Goal: Information Seeking & Learning: Compare options

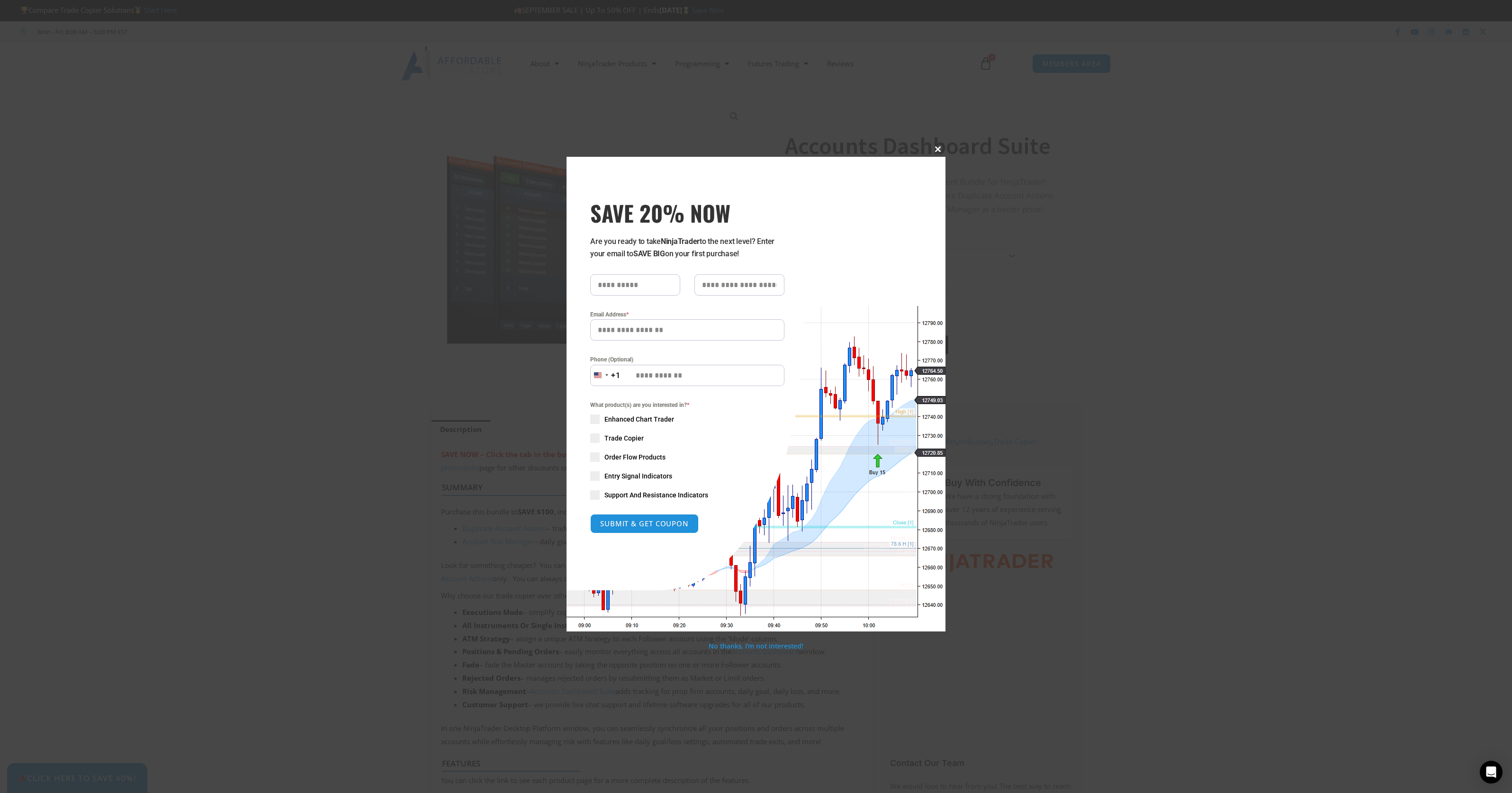
click at [937, 149] on span "SAVE 20% NOW popup" at bounding box center [938, 149] width 15 height 6
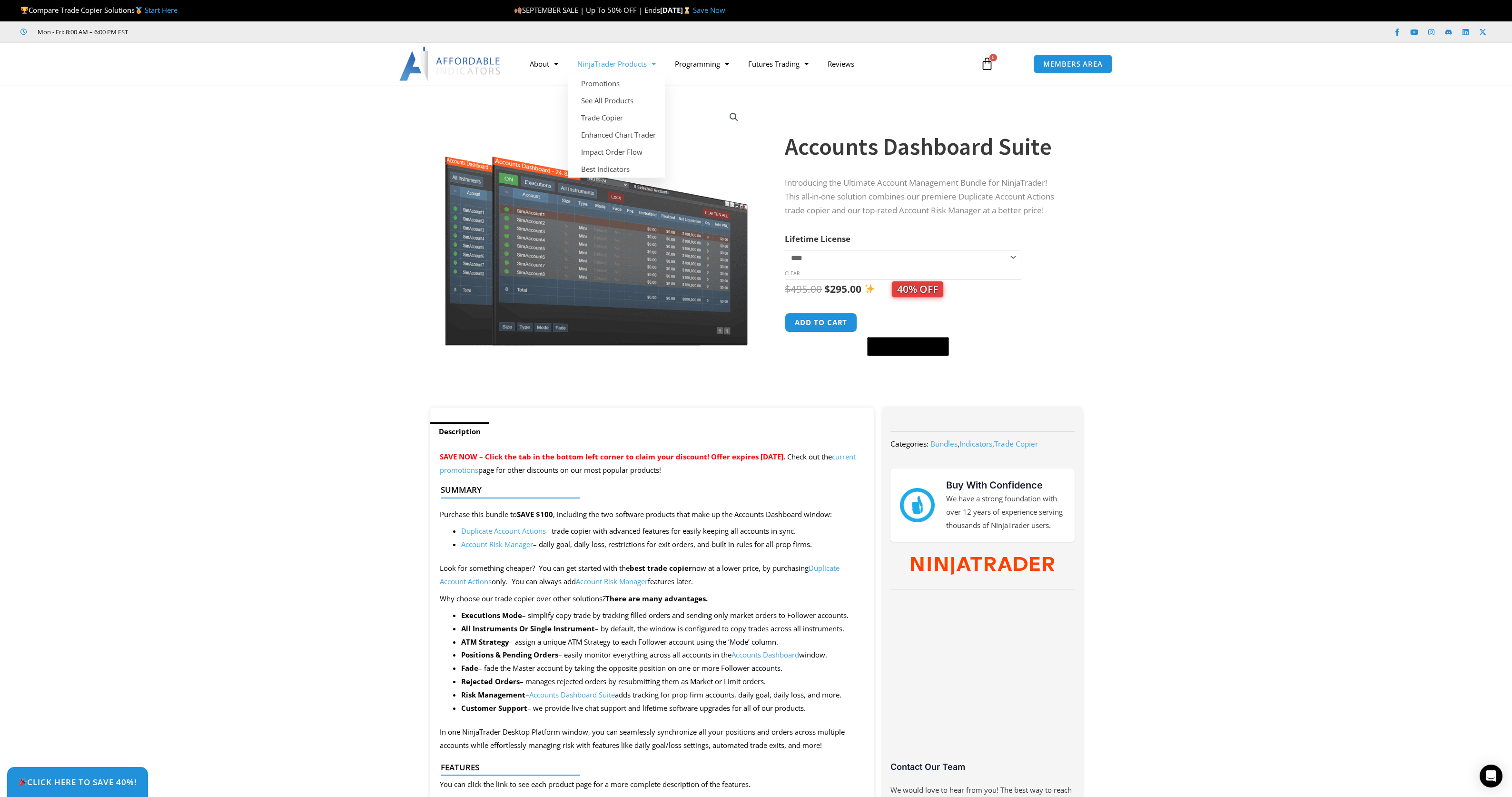
click at [440, 63] on img at bounding box center [450, 64] width 102 height 34
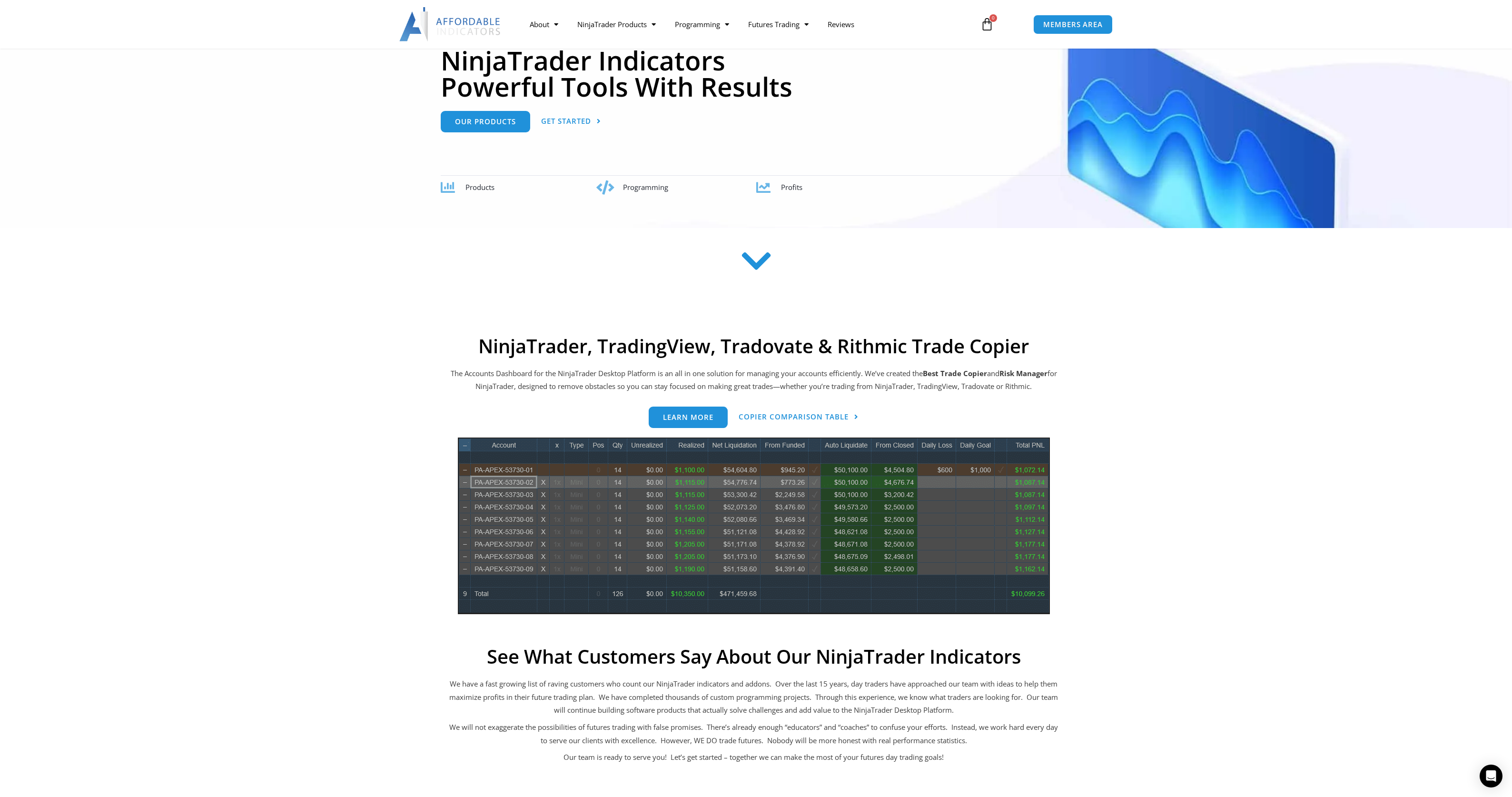
scroll to position [140, 0]
click at [775, 412] on span "Copier Comparison Table" at bounding box center [793, 416] width 110 height 7
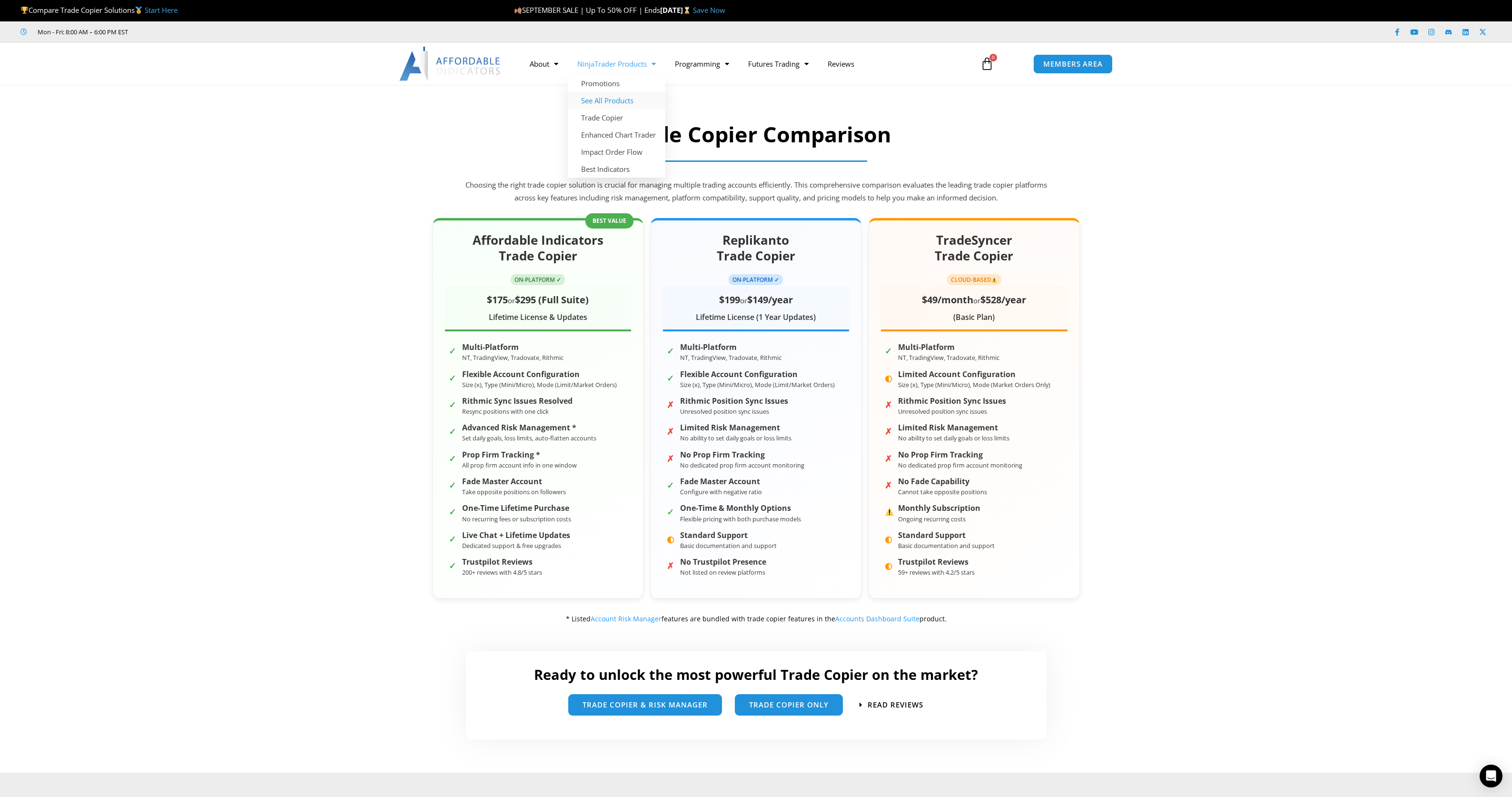
click at [618, 96] on link "See All Products" at bounding box center [616, 100] width 97 height 17
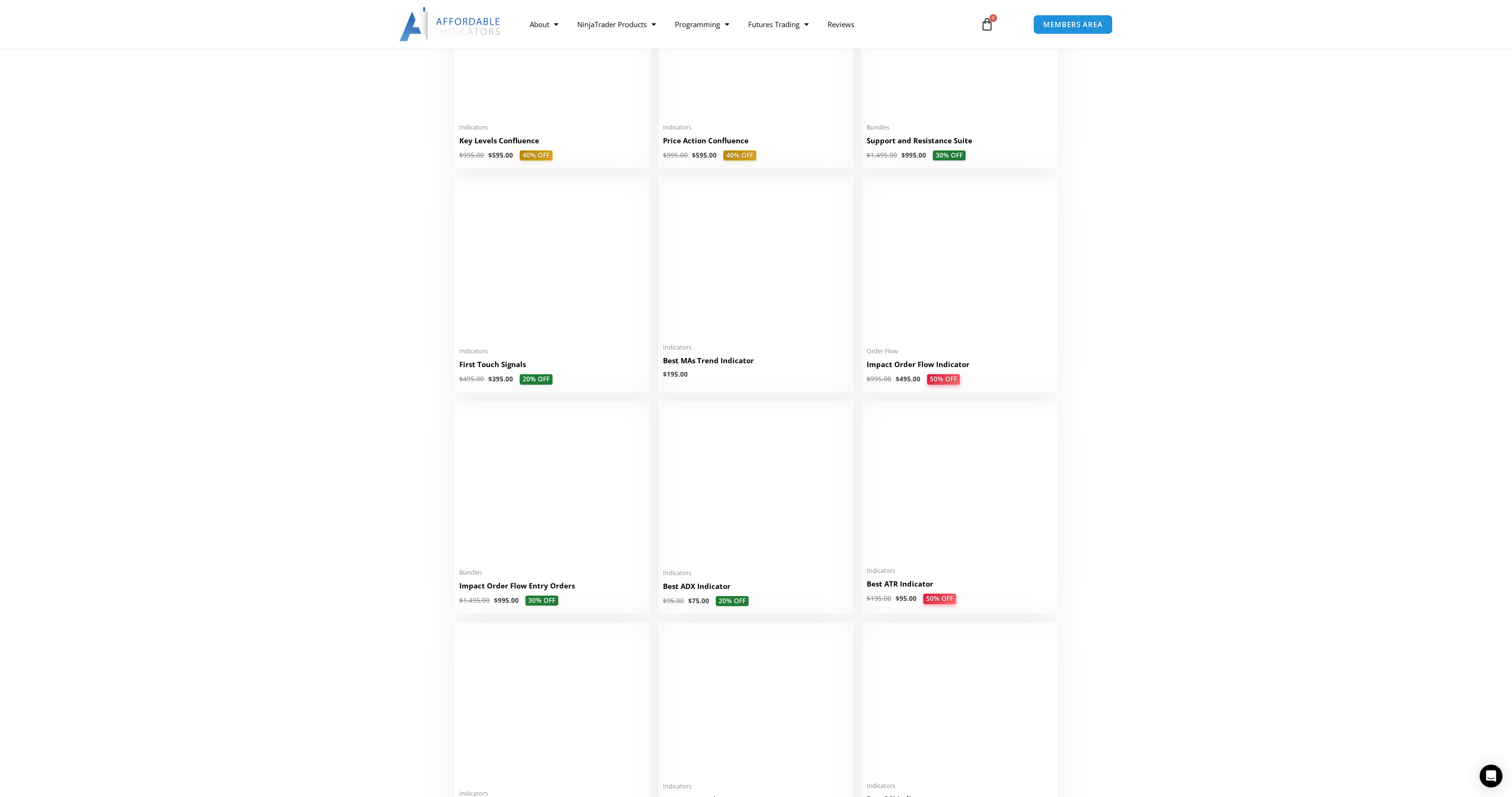
scroll to position [1422, 0]
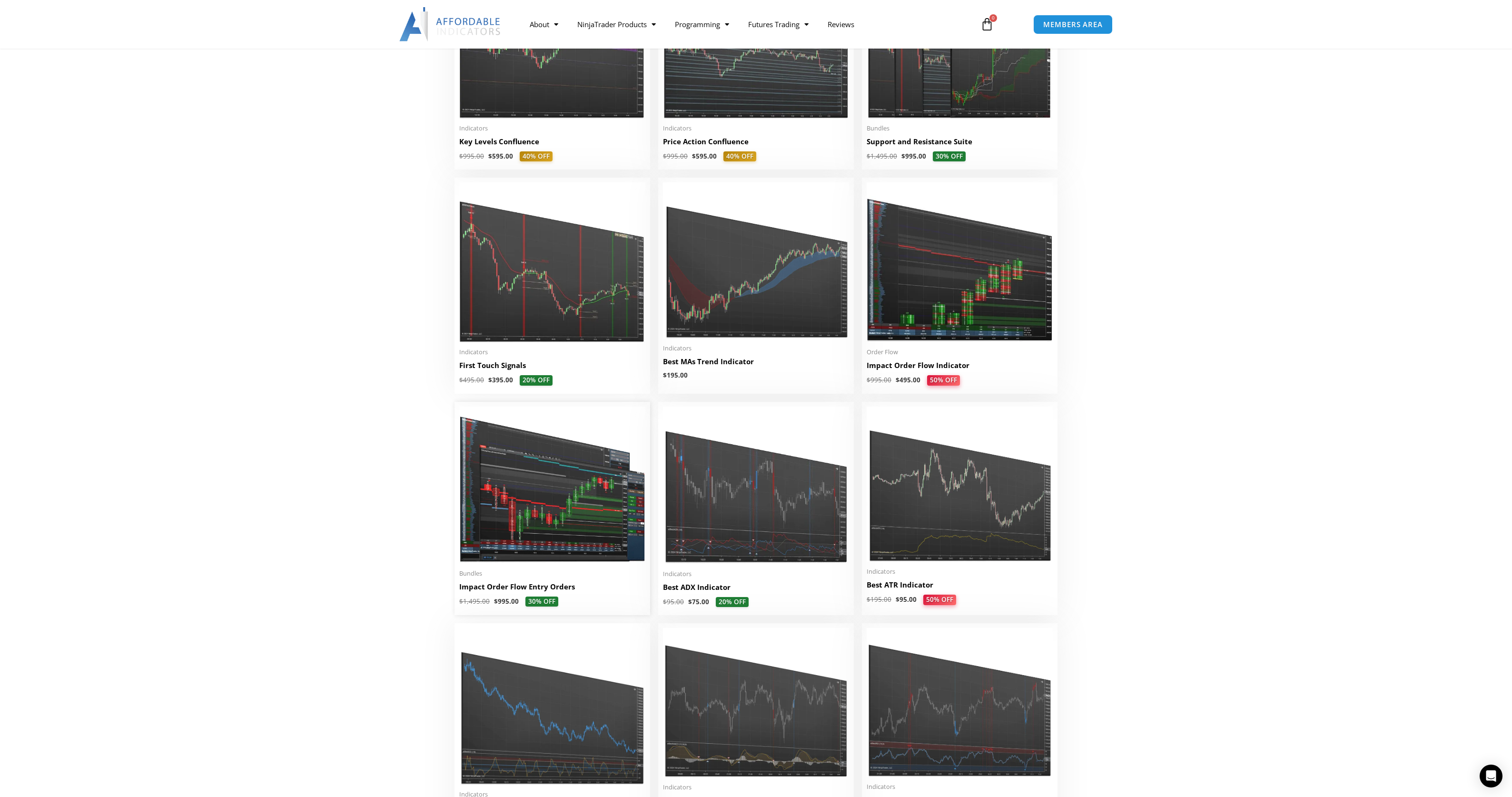
click at [506, 532] on img at bounding box center [552, 485] width 186 height 157
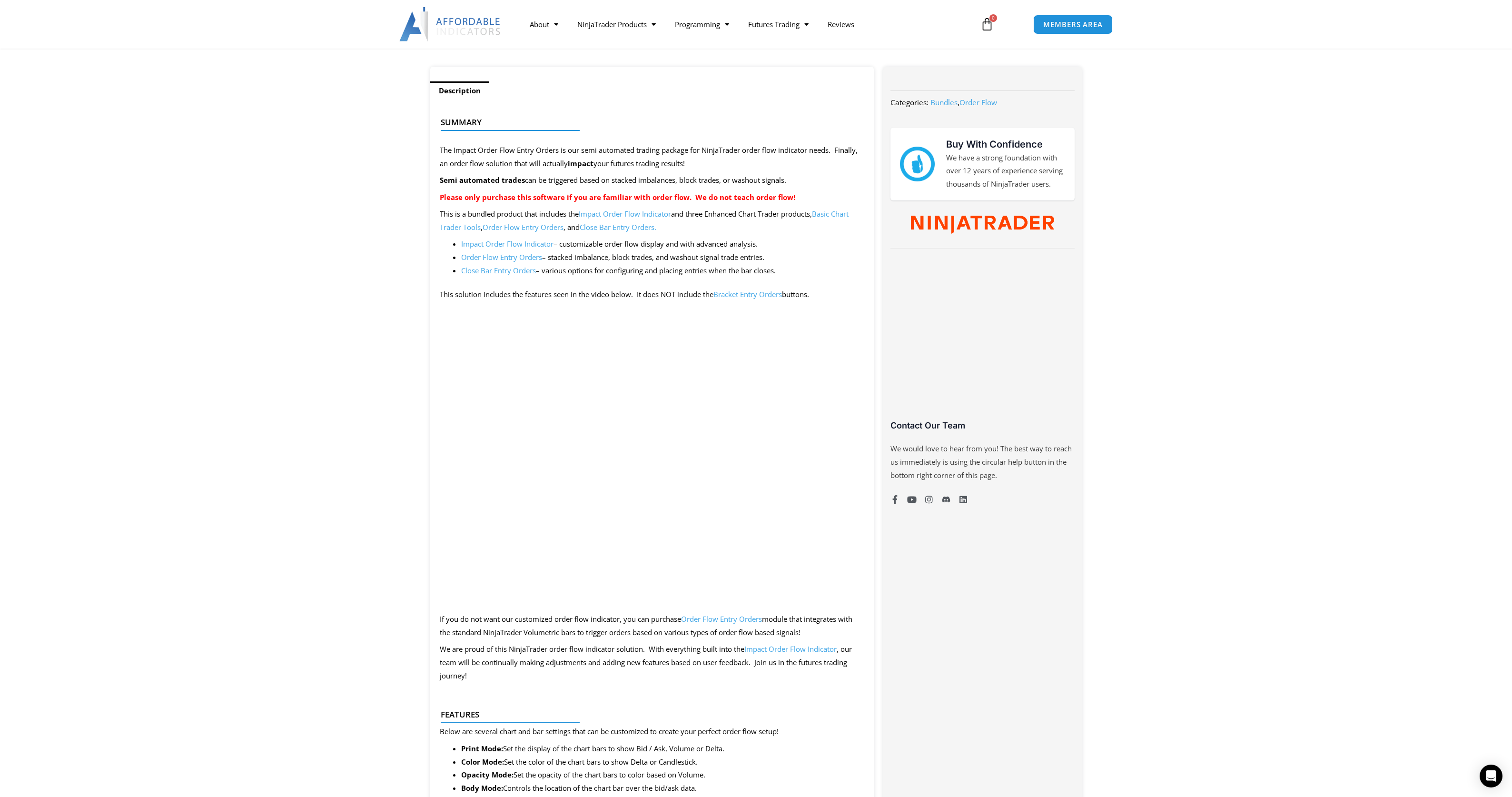
scroll to position [356, 0]
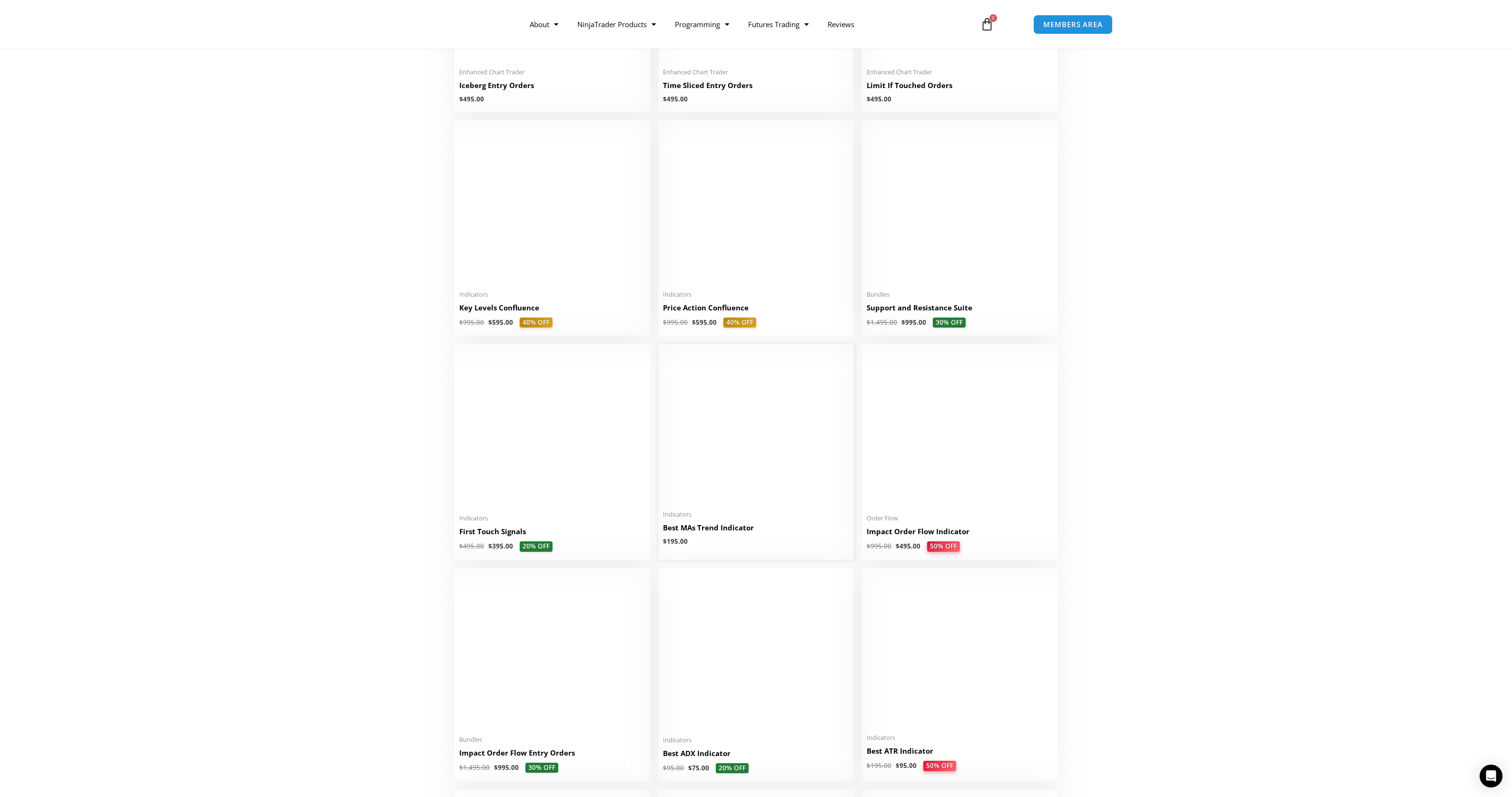
scroll to position [1208, 0]
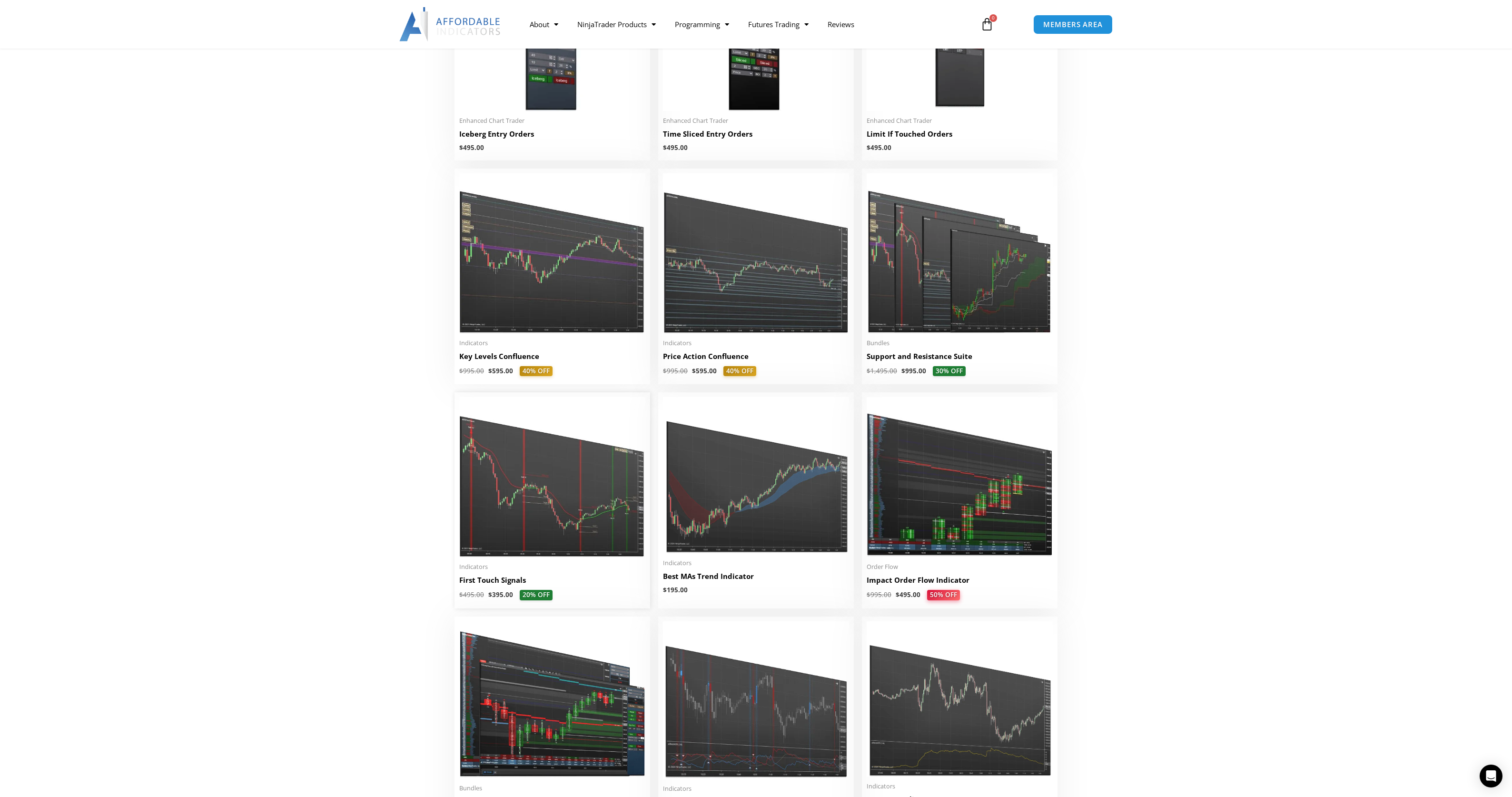
click at [538, 515] on img at bounding box center [552, 477] width 186 height 160
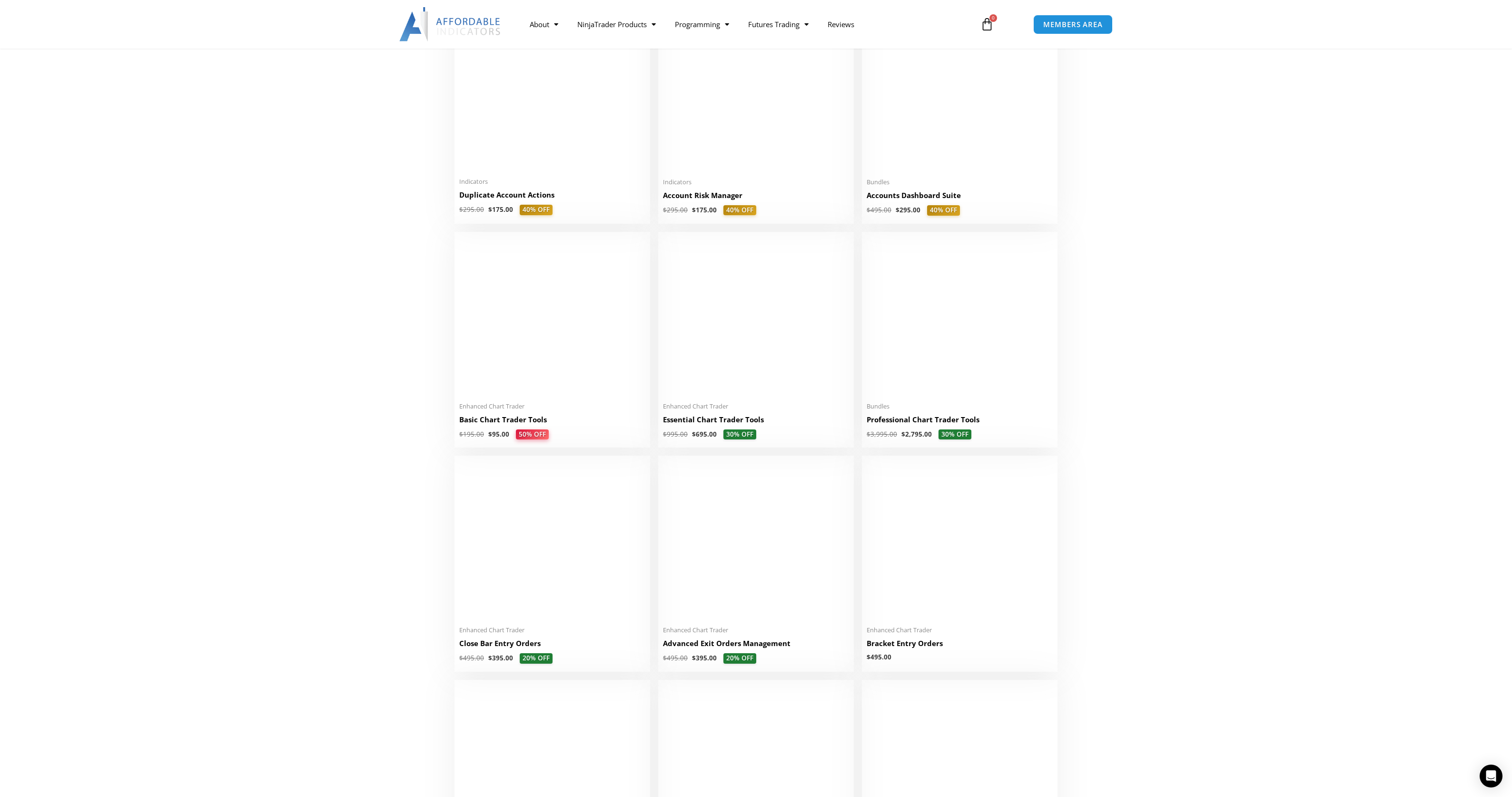
scroll to position [250, 0]
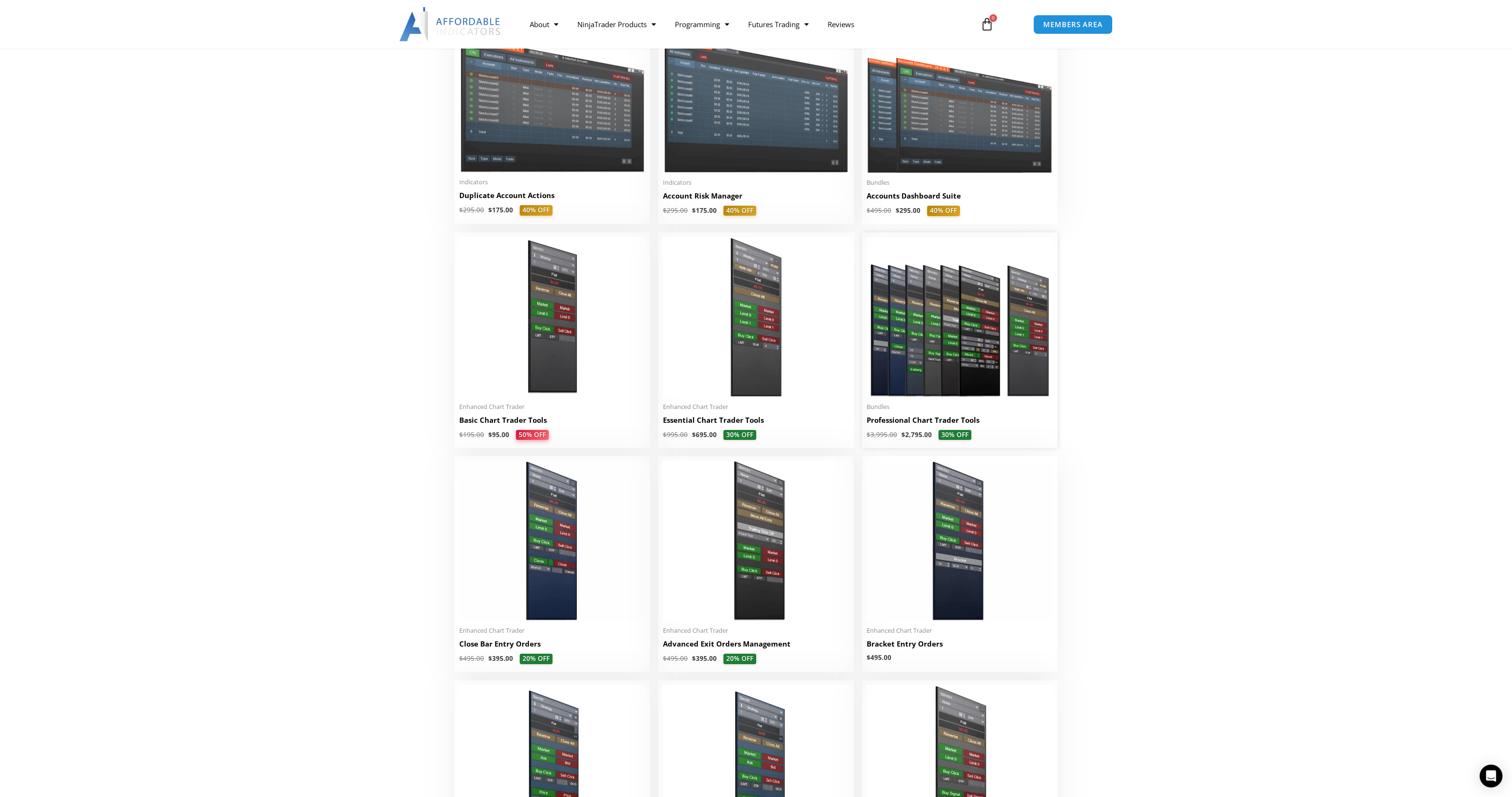
click at [907, 423] on h2 "Professional Chart Trader Tools" at bounding box center [959, 419] width 186 height 10
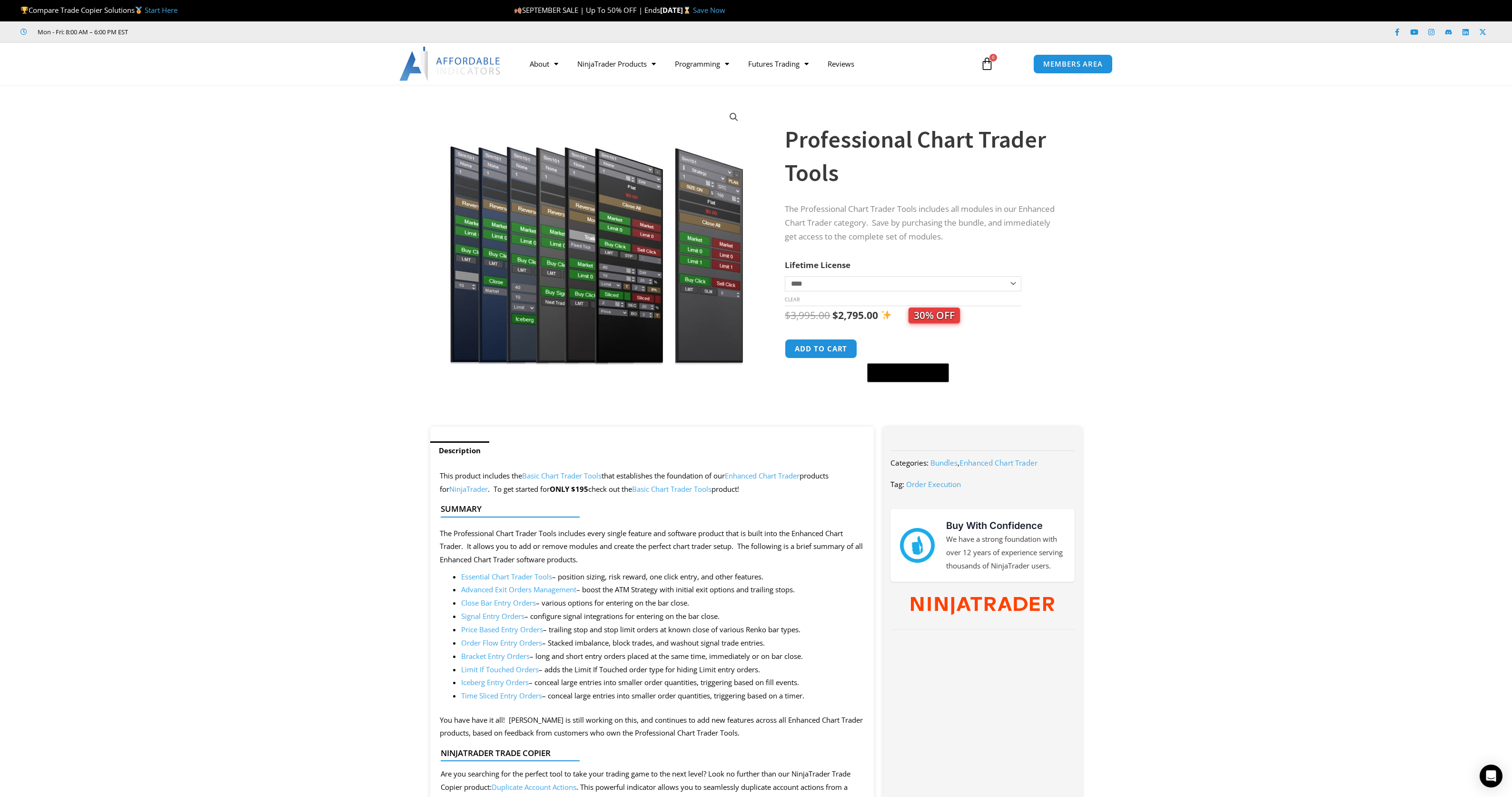
click at [506, 575] on link "Essential Chart Trader Tools" at bounding box center [507, 576] width 91 height 9
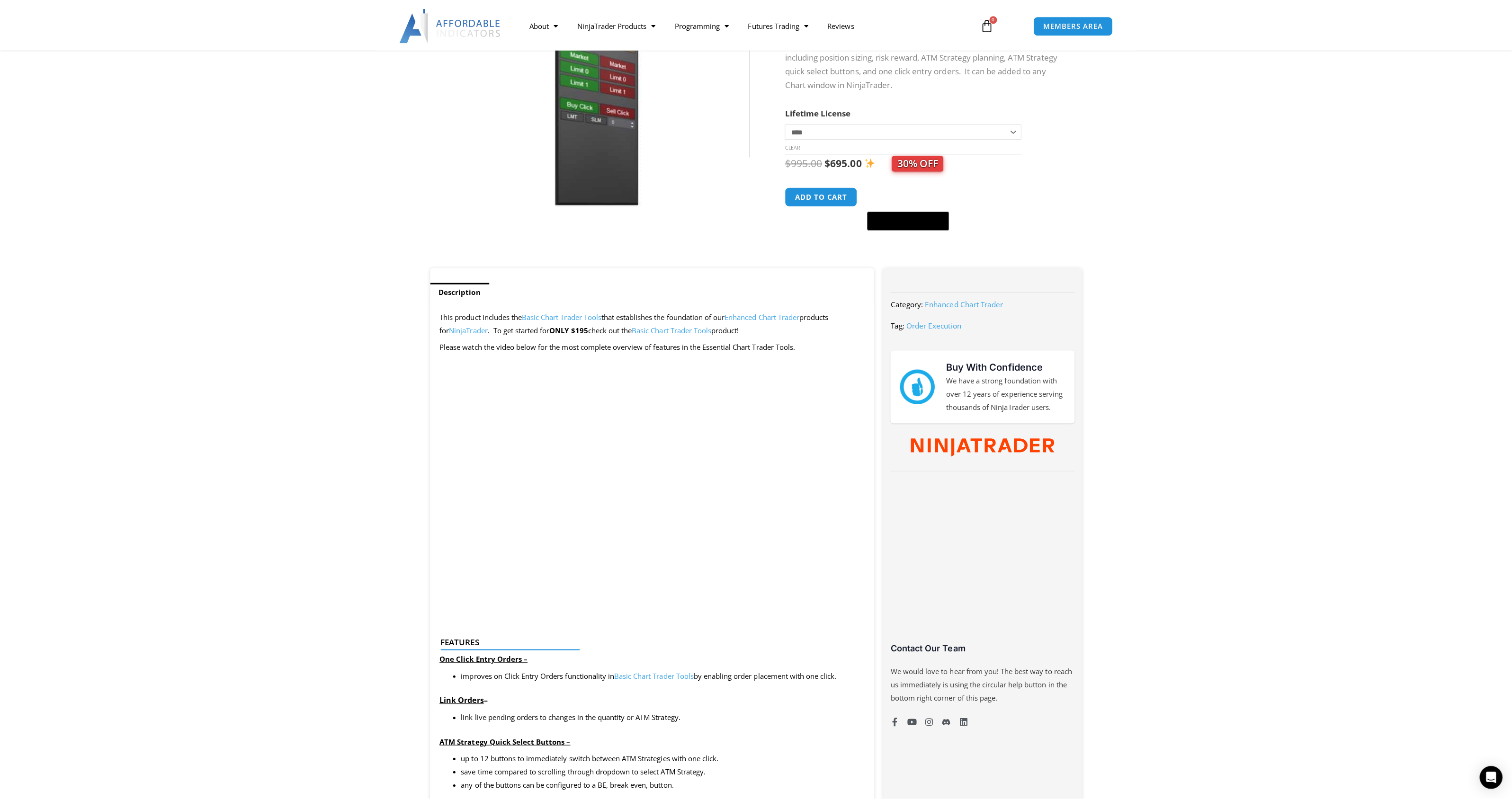
scroll to position [164, 0]
